Goal: Transaction & Acquisition: Obtain resource

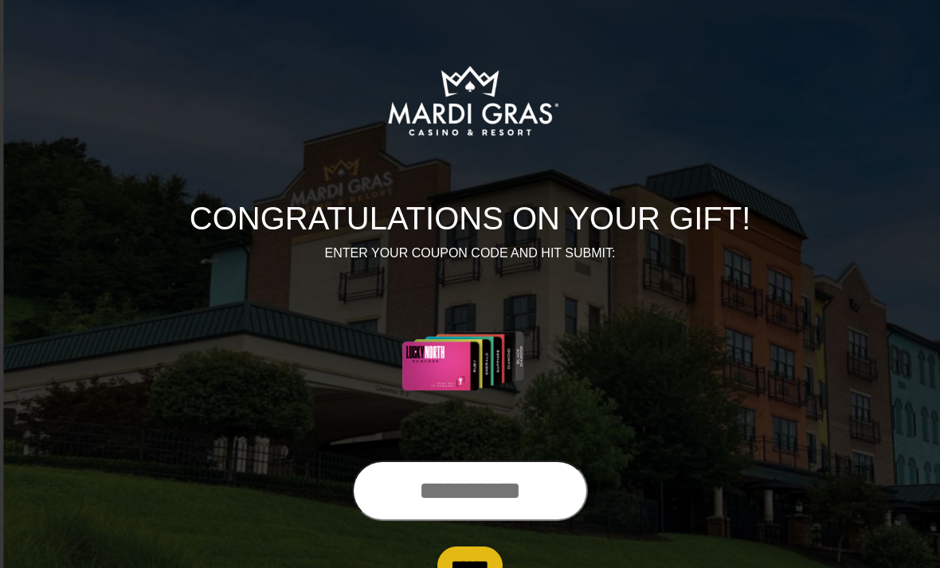
click at [460, 505] on input "text" at bounding box center [470, 490] width 236 height 61
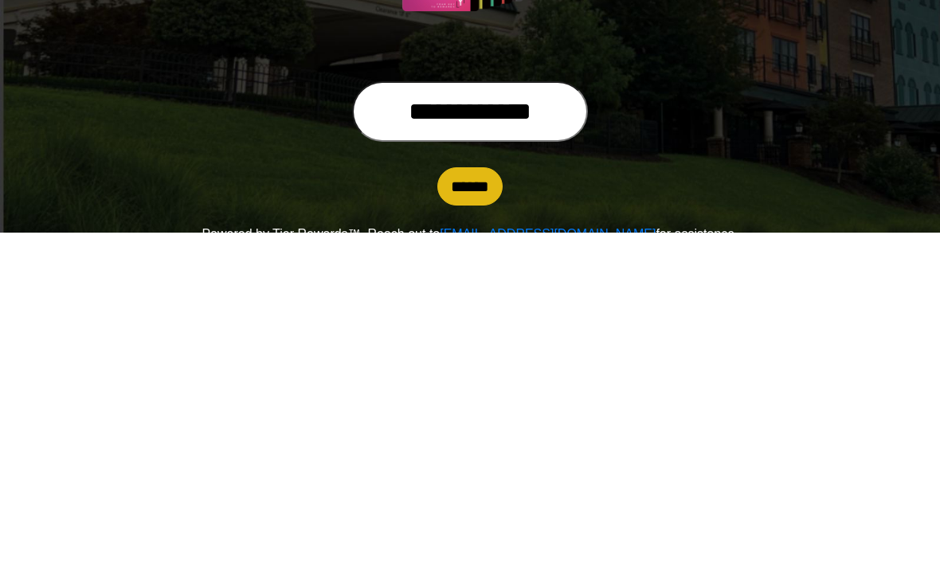
type input "**********"
click at [490, 503] on input "******" at bounding box center [469, 522] width 65 height 38
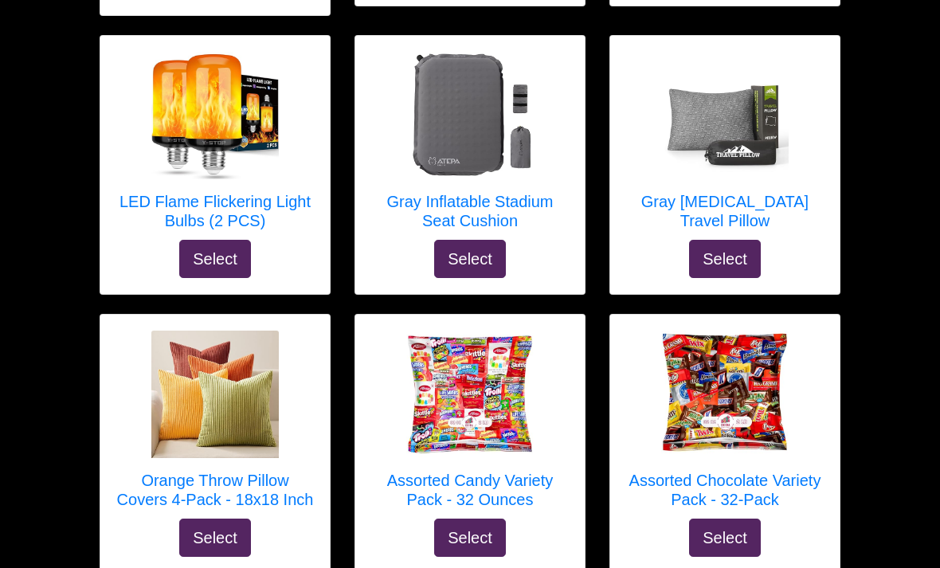
scroll to position [828, 0]
click at [468, 121] on img at bounding box center [469, 115] width 127 height 127
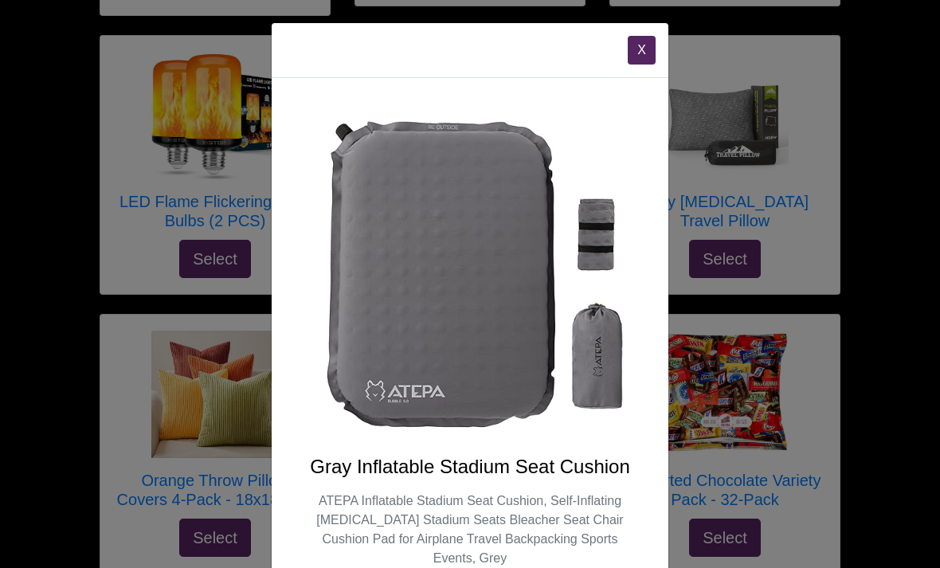
scroll to position [0, 0]
click at [589, 229] on img at bounding box center [470, 276] width 320 height 320
click at [598, 377] on img at bounding box center [470, 276] width 320 height 320
click at [486, 347] on img at bounding box center [470, 276] width 320 height 320
click at [374, 365] on img at bounding box center [470, 276] width 320 height 320
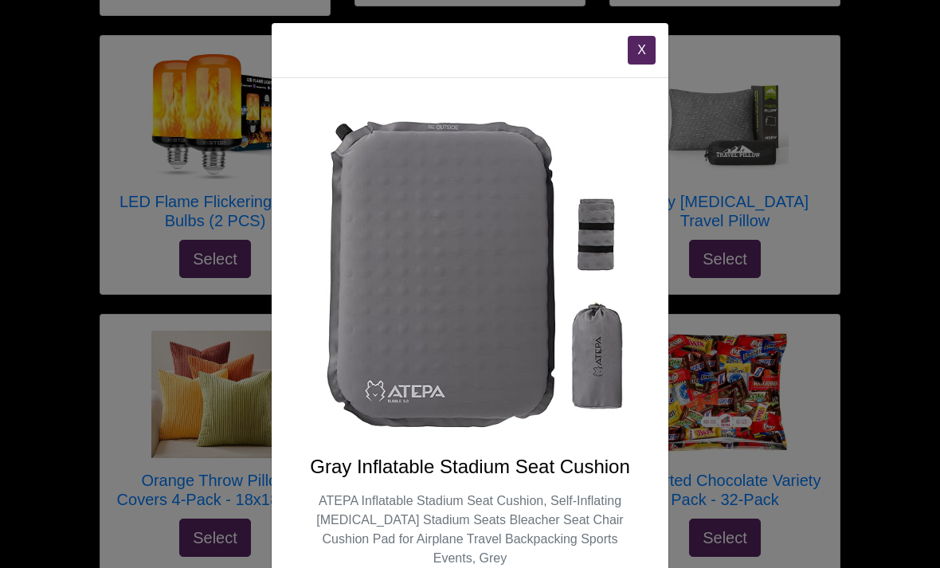
click at [639, 50] on button "X" at bounding box center [642, 50] width 28 height 29
